Goal: Task Accomplishment & Management: Complete application form

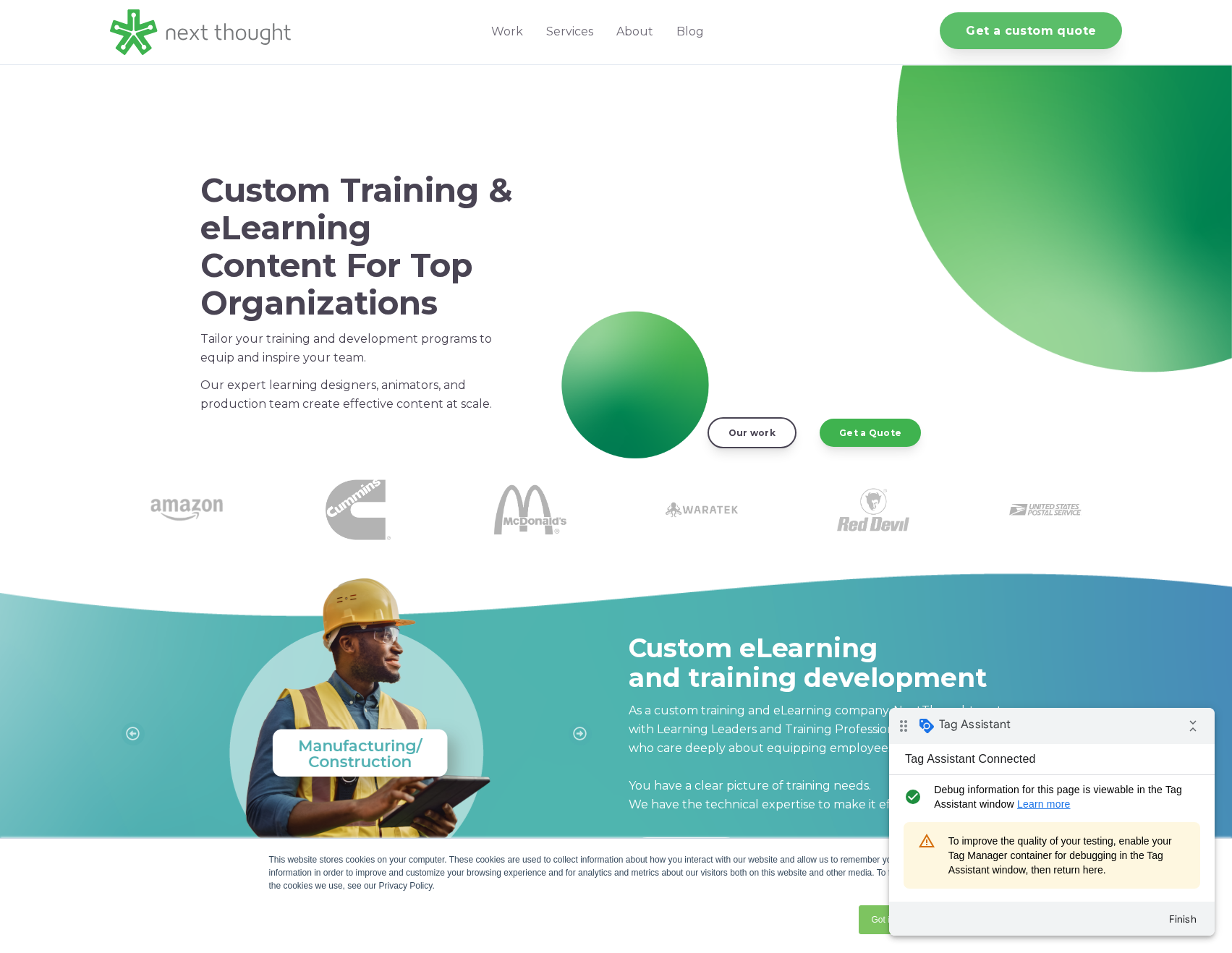
click at [1021, 36] on link "Get a custom quote" at bounding box center [1031, 31] width 183 height 37
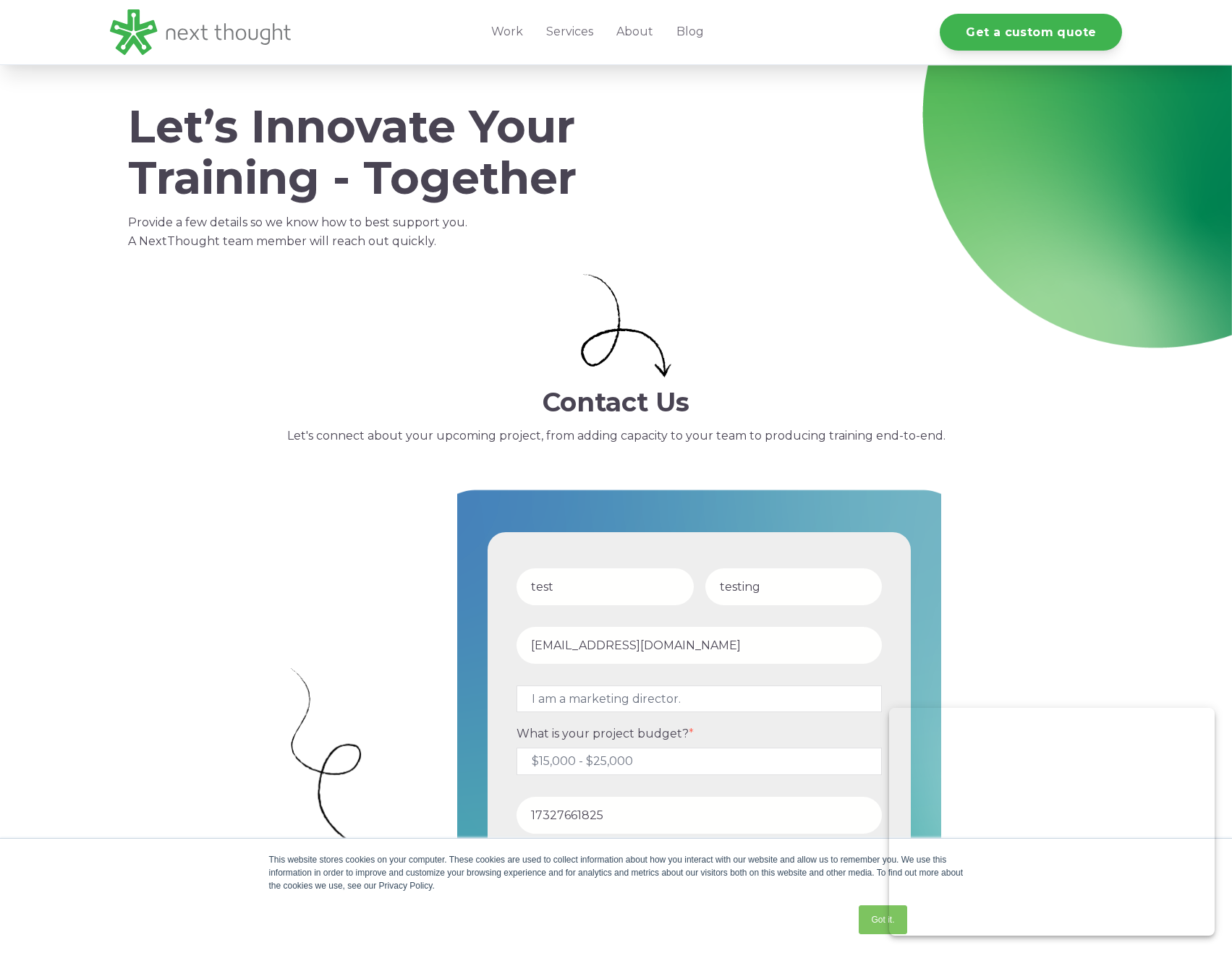
select select "persona_4"
select select "$15,000 - $25,000"
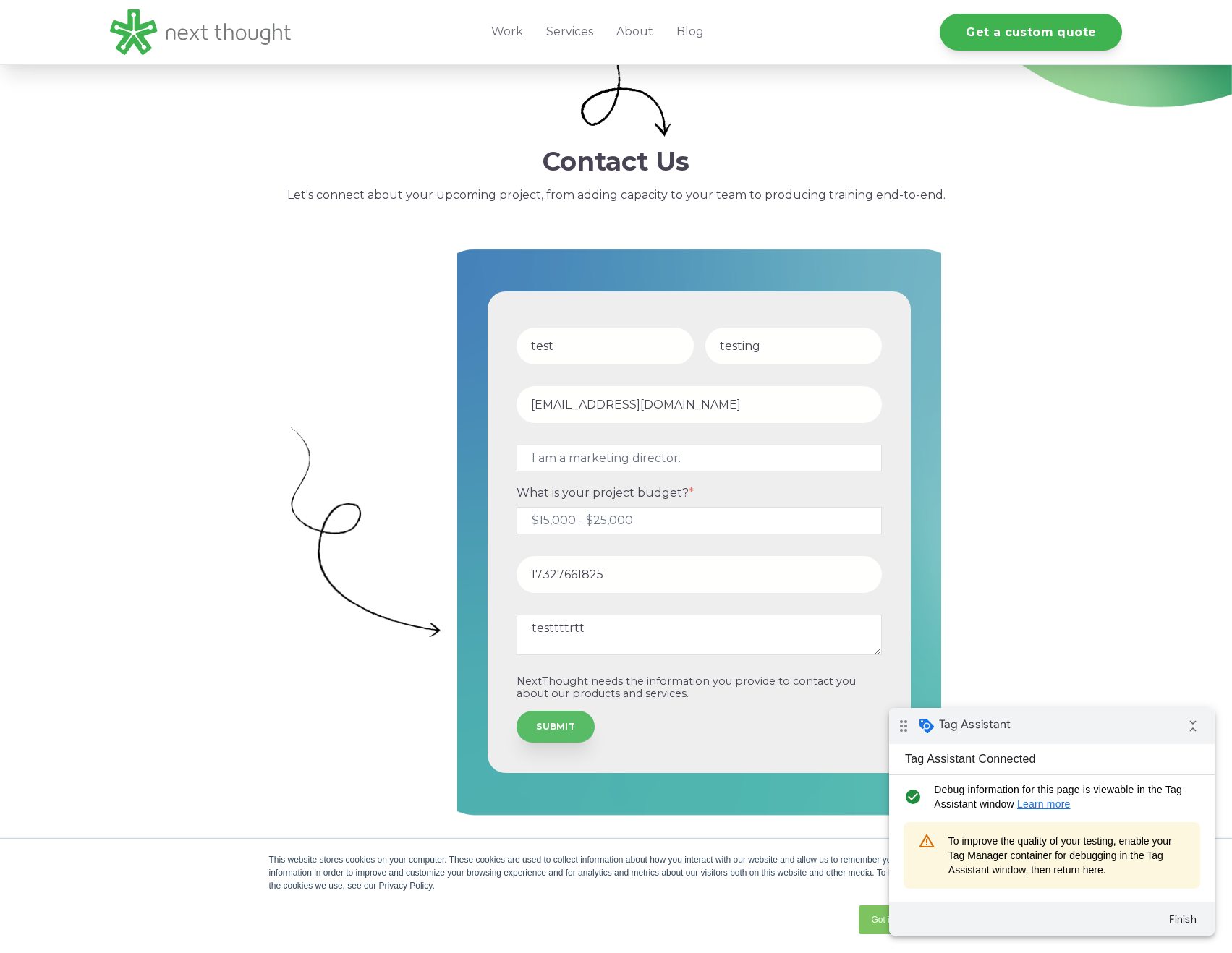
click at [562, 731] on input "SUBMIT" at bounding box center [555, 727] width 78 height 32
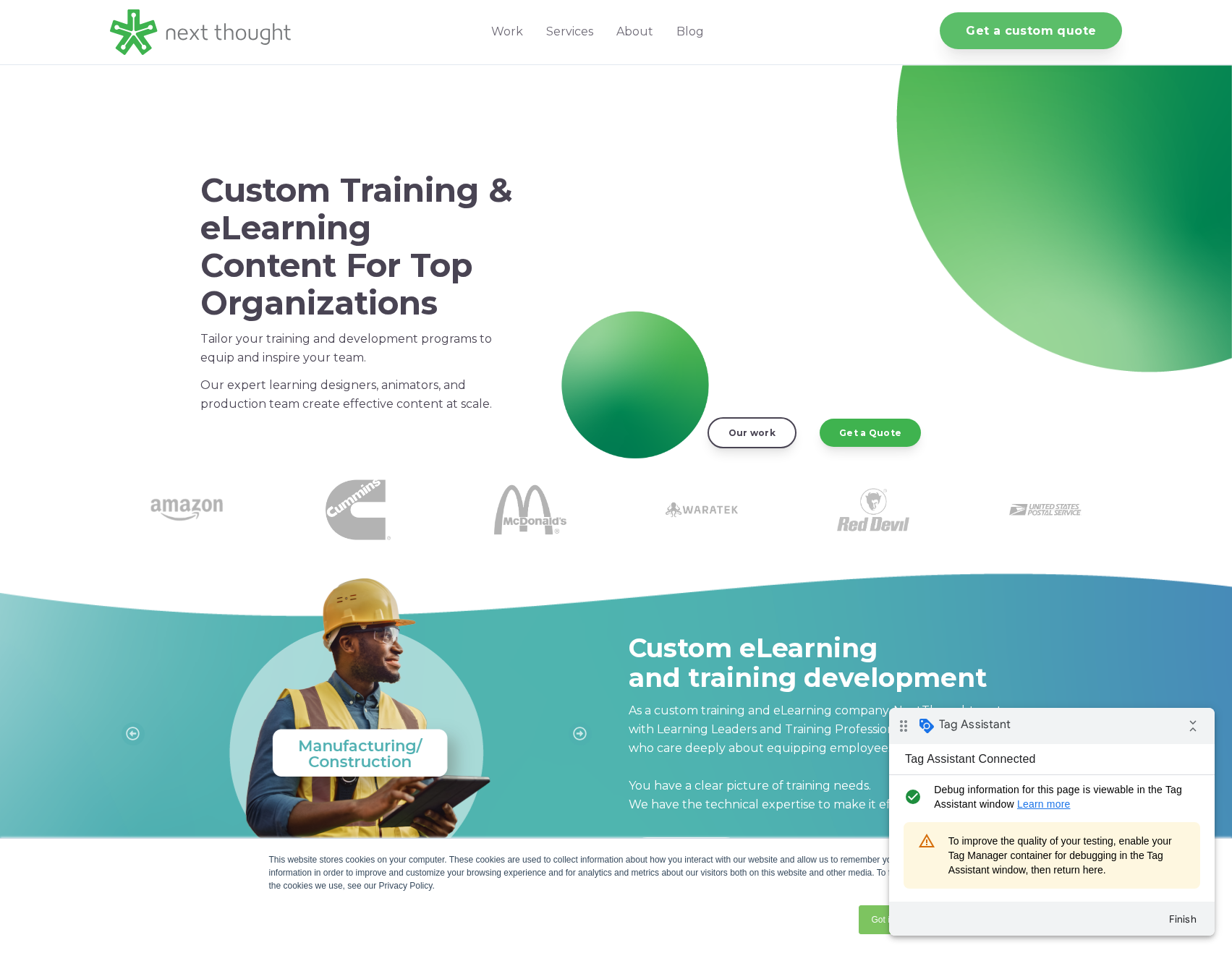
click at [1070, 32] on link "Get a custom quote" at bounding box center [1031, 31] width 183 height 37
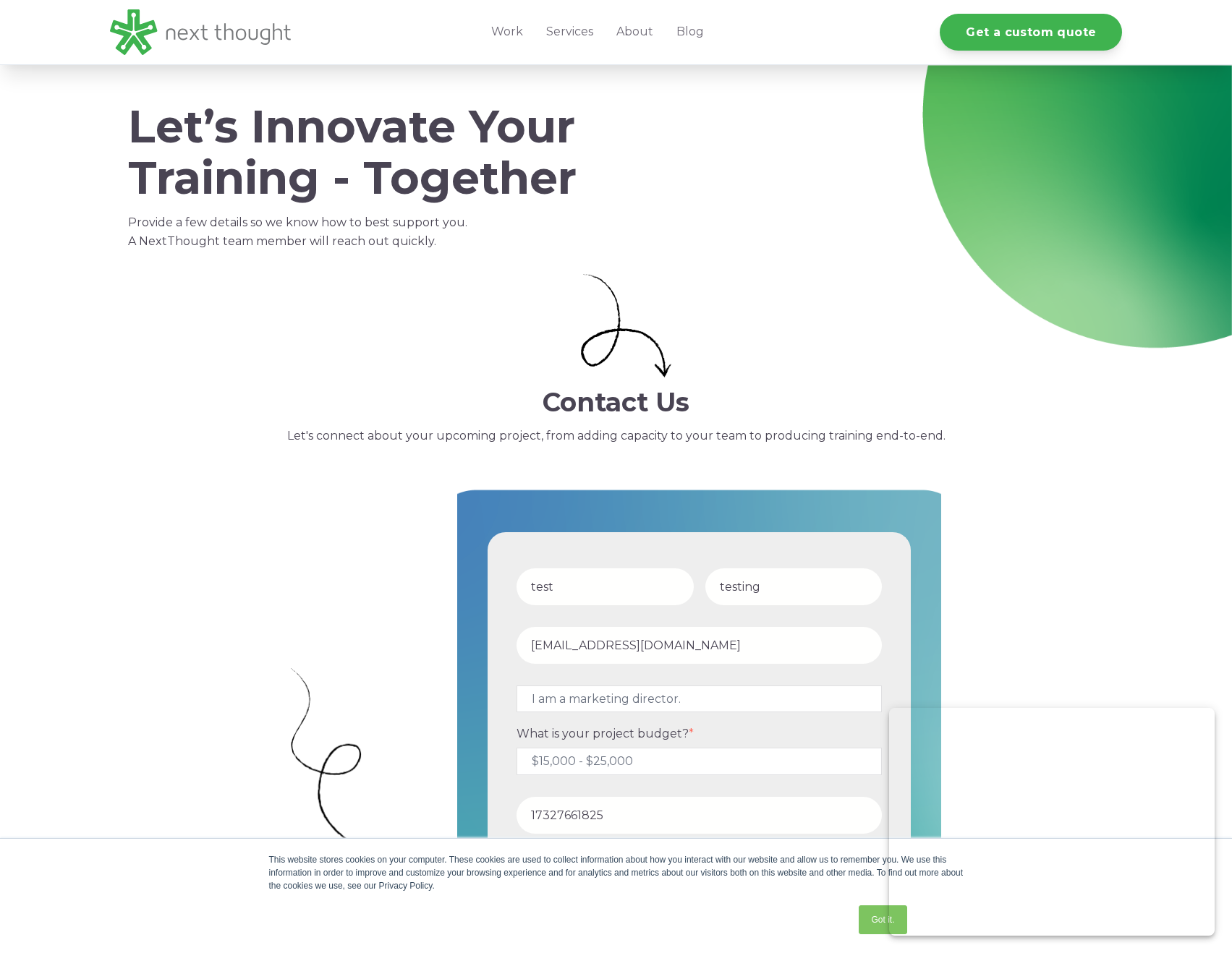
select select "persona_4"
select select "$15,000 - $25,000"
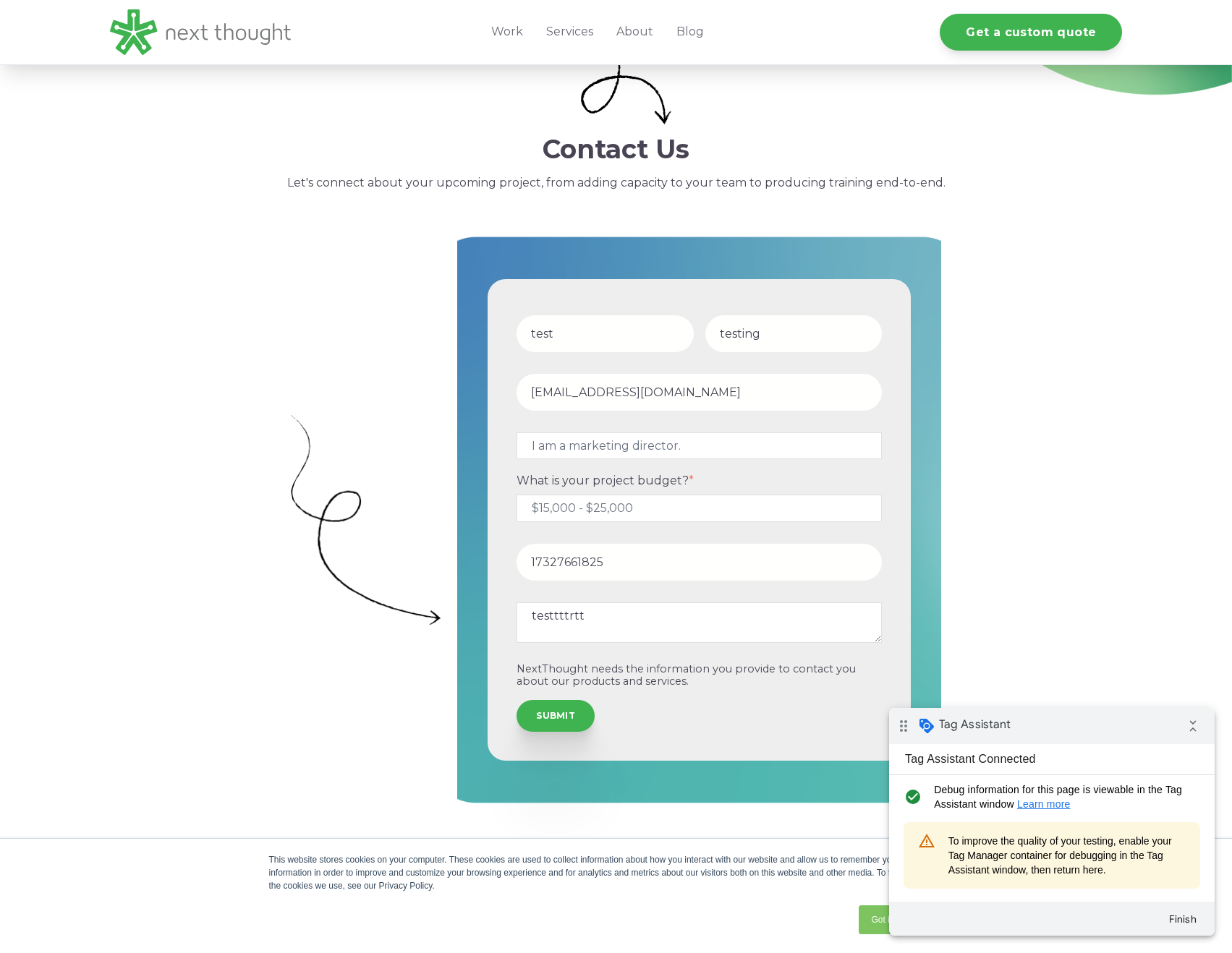
scroll to position [241, 0]
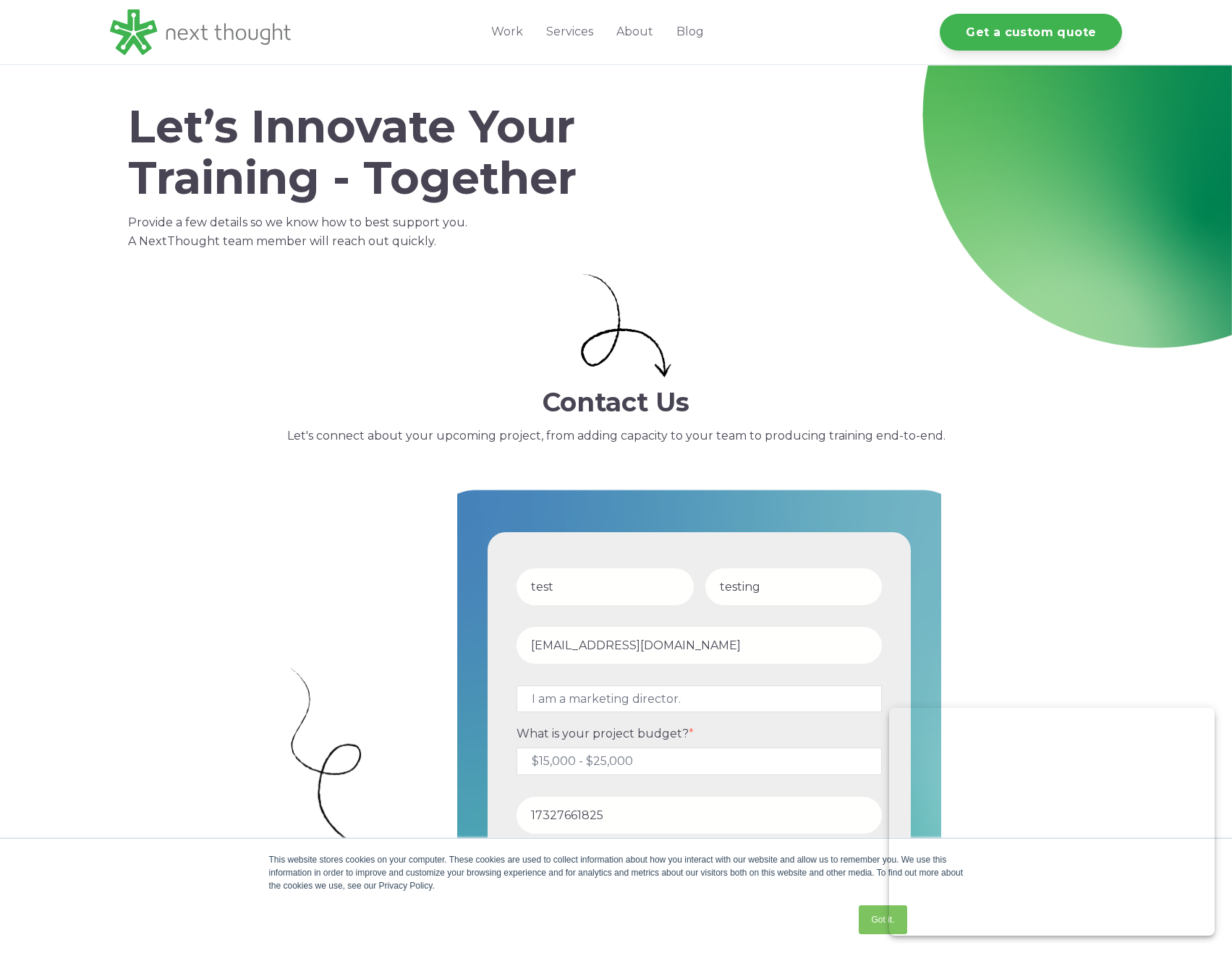
select select "persona_4"
select select "$15,000 - $25,000"
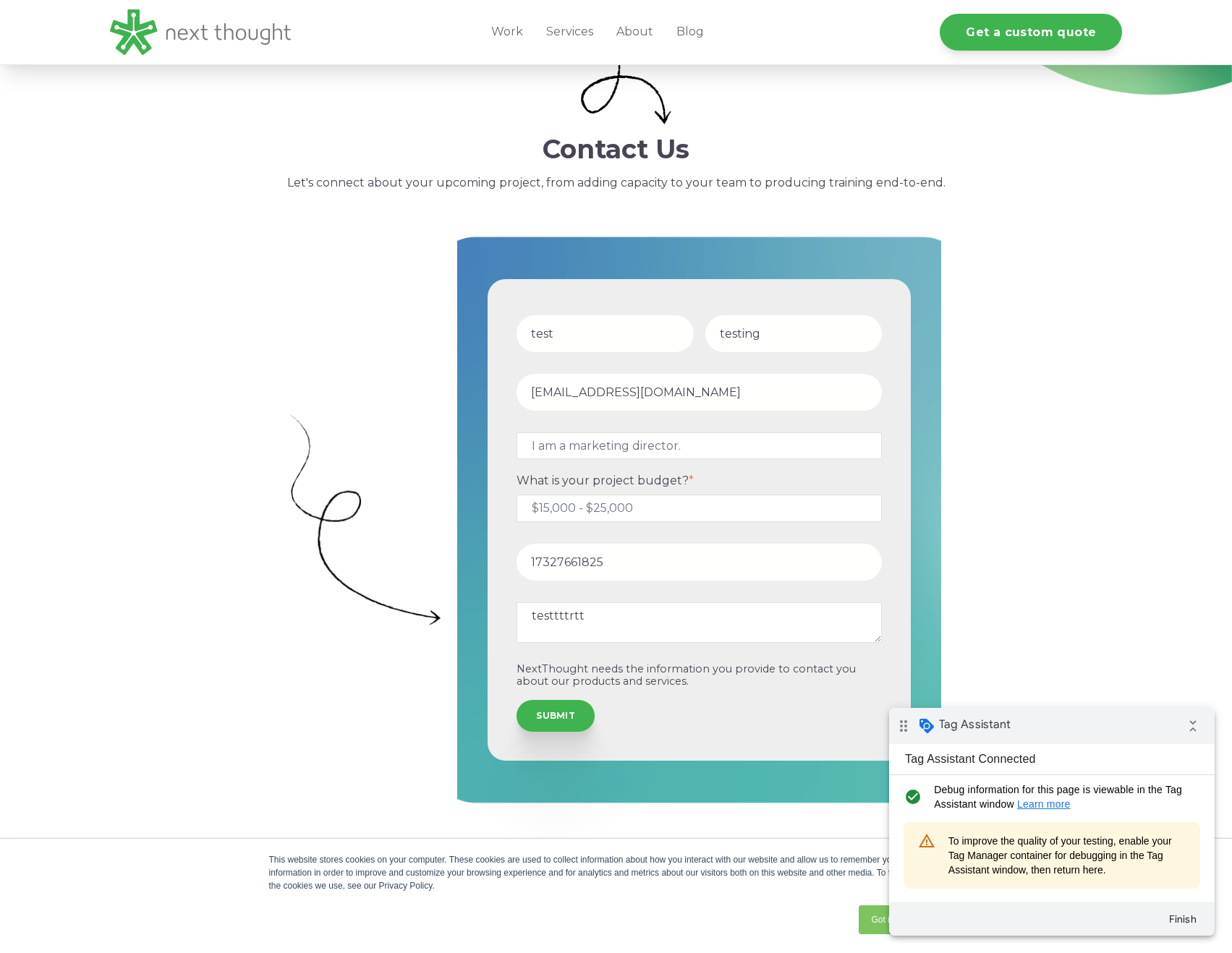
scroll to position [241, 0]
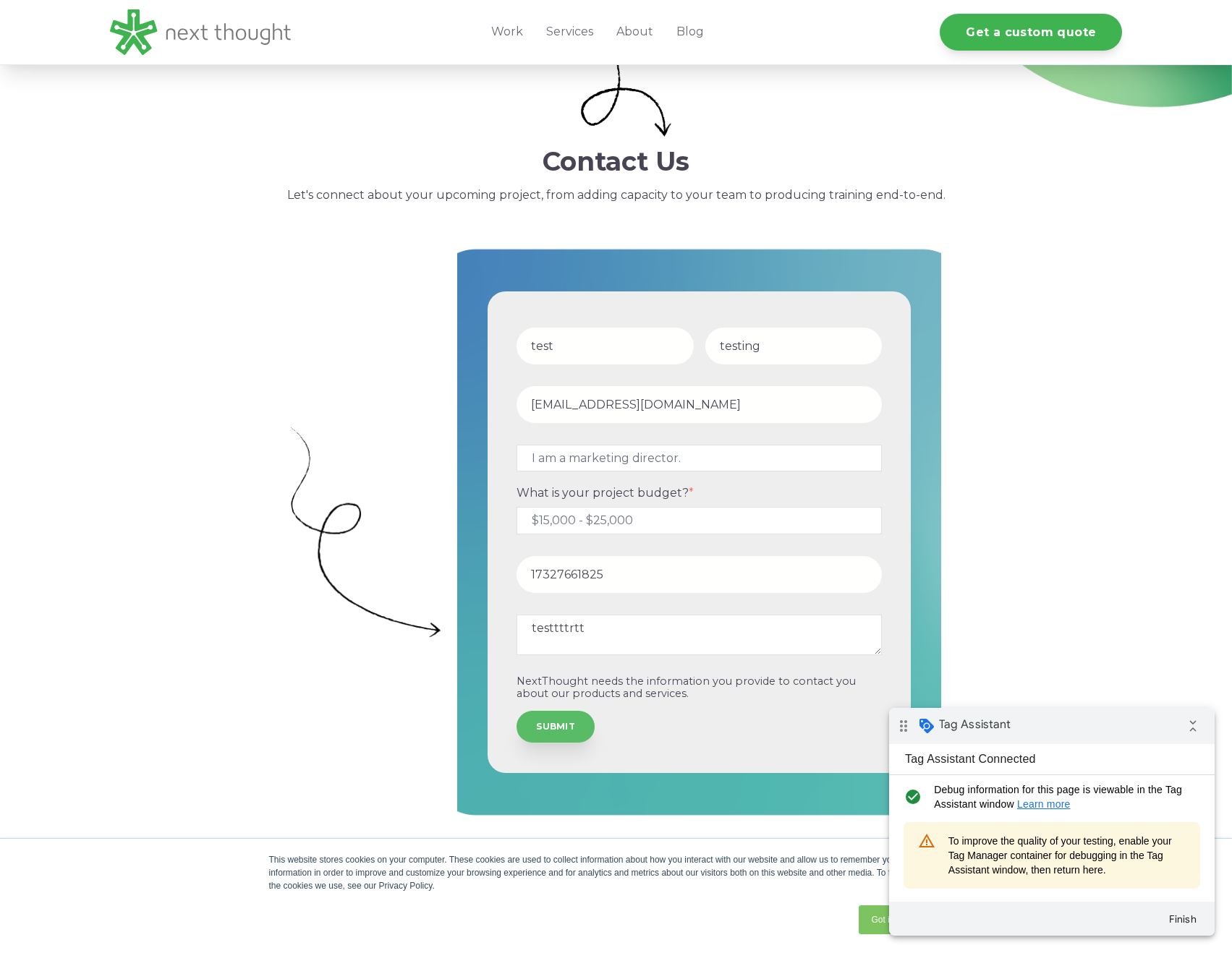
click at [546, 725] on input "SUBMIT" at bounding box center [555, 727] width 78 height 32
